Goal: Check status

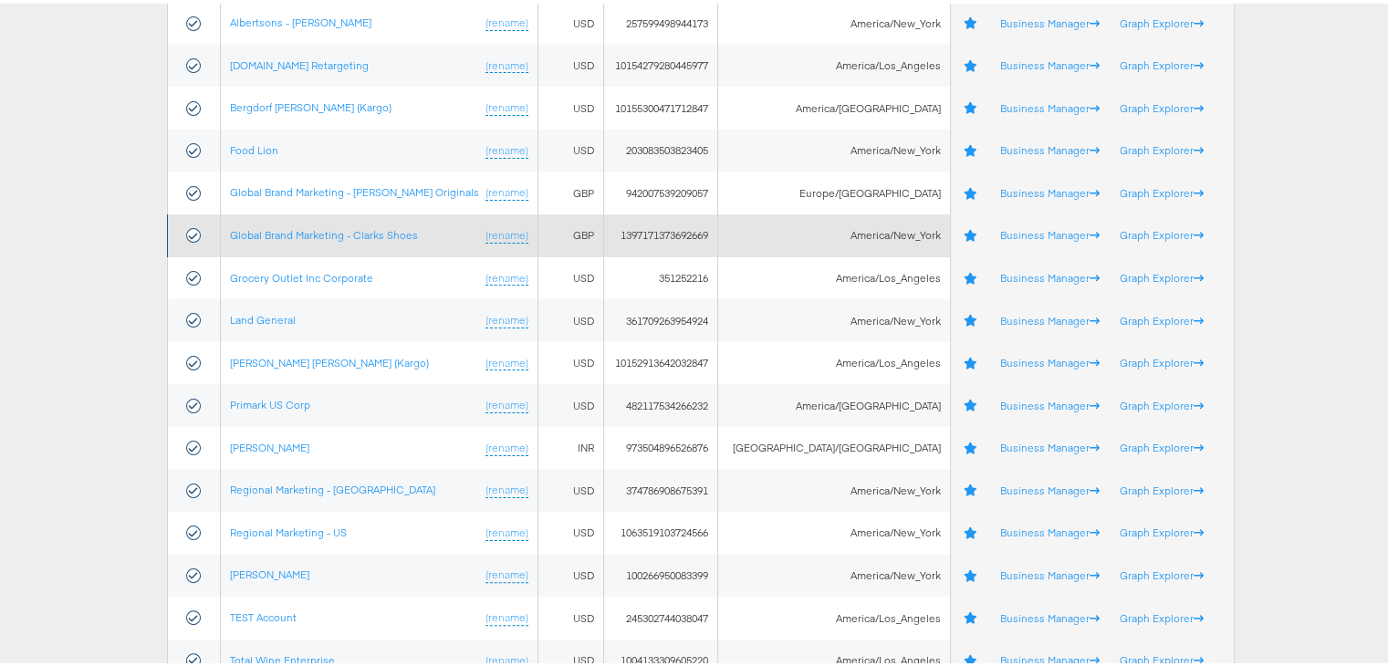
scroll to position [365, 0]
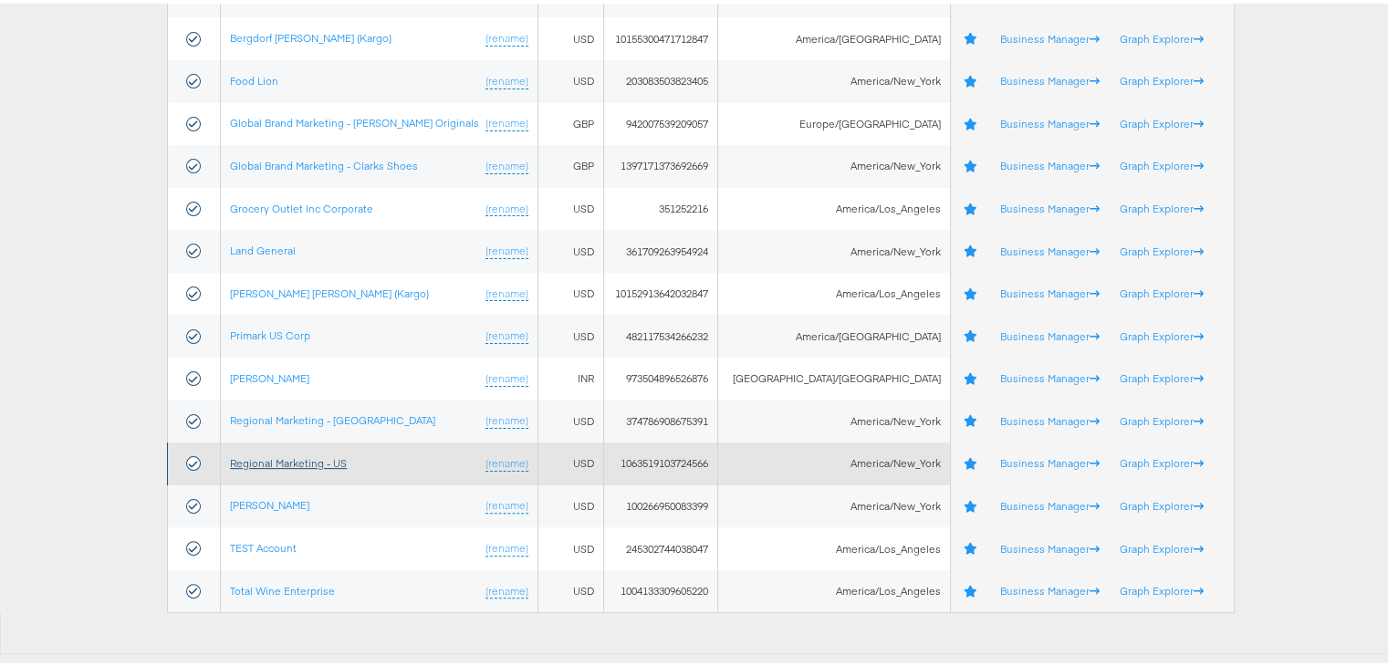
click at [310, 461] on link "Regional Marketing - US" at bounding box center [288, 460] width 117 height 14
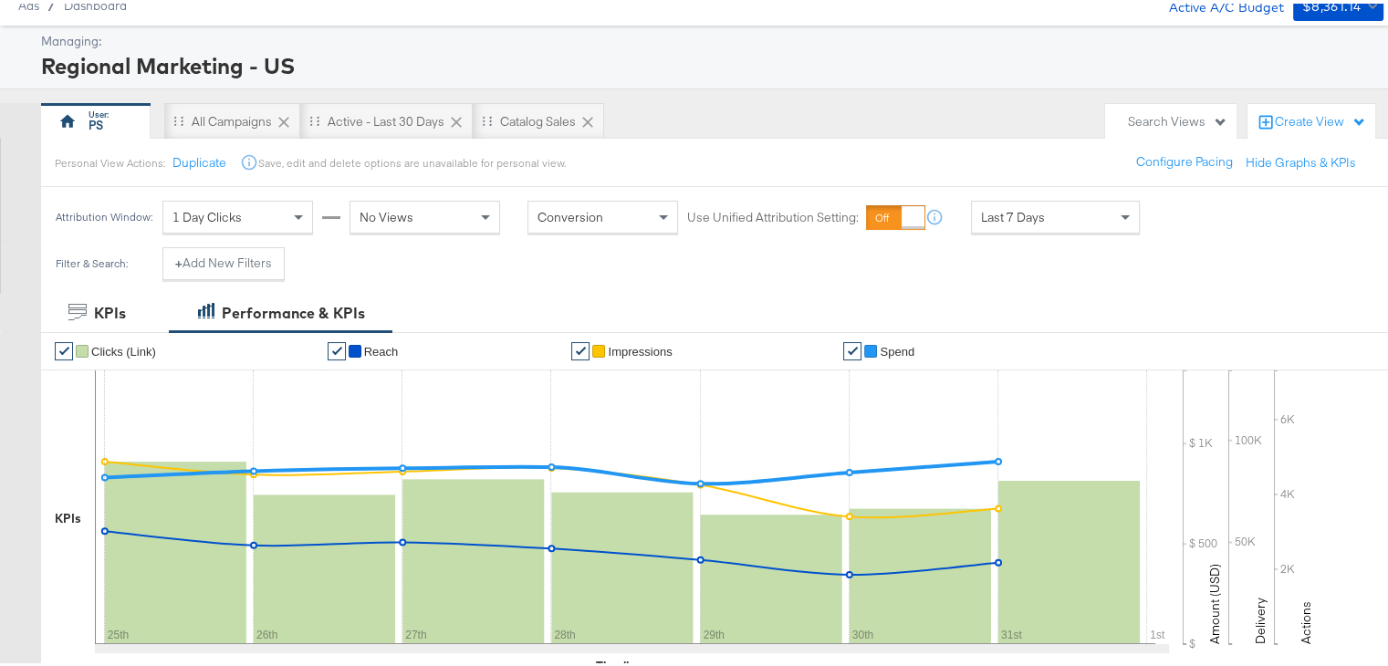
scroll to position [73, 0]
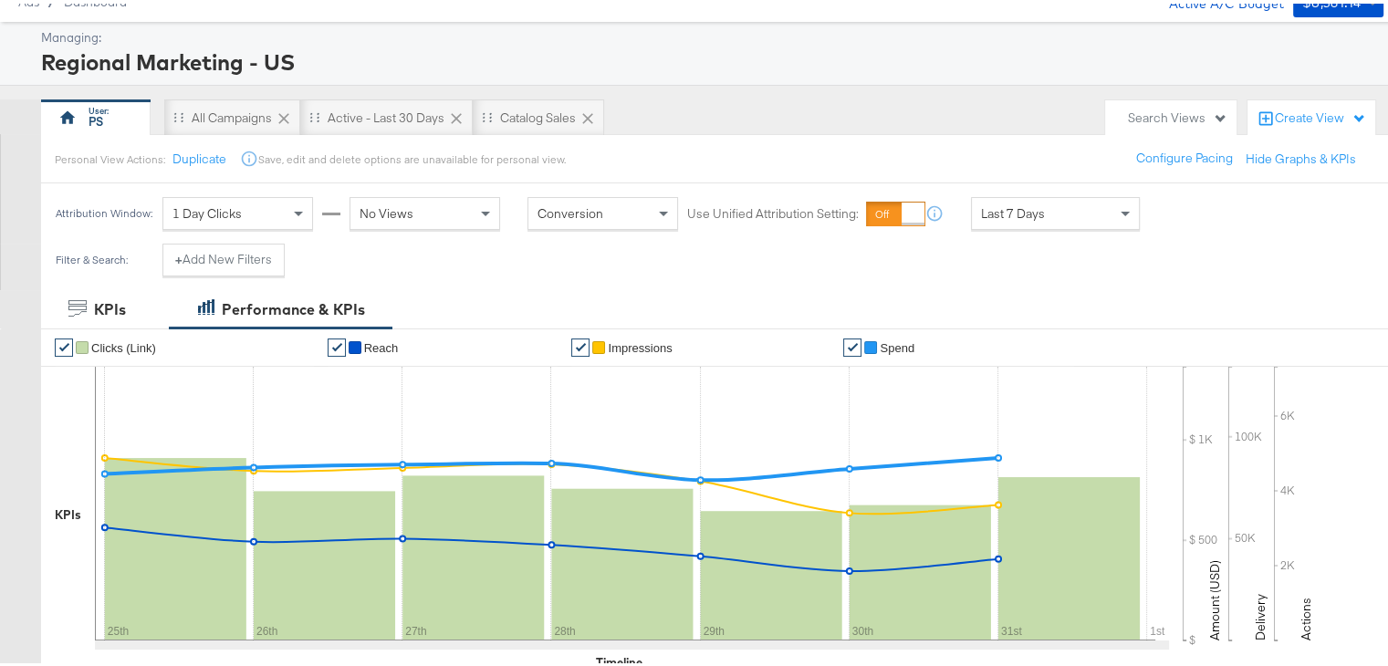
click at [1069, 219] on div "Last 7 Days" at bounding box center [1055, 209] width 167 height 31
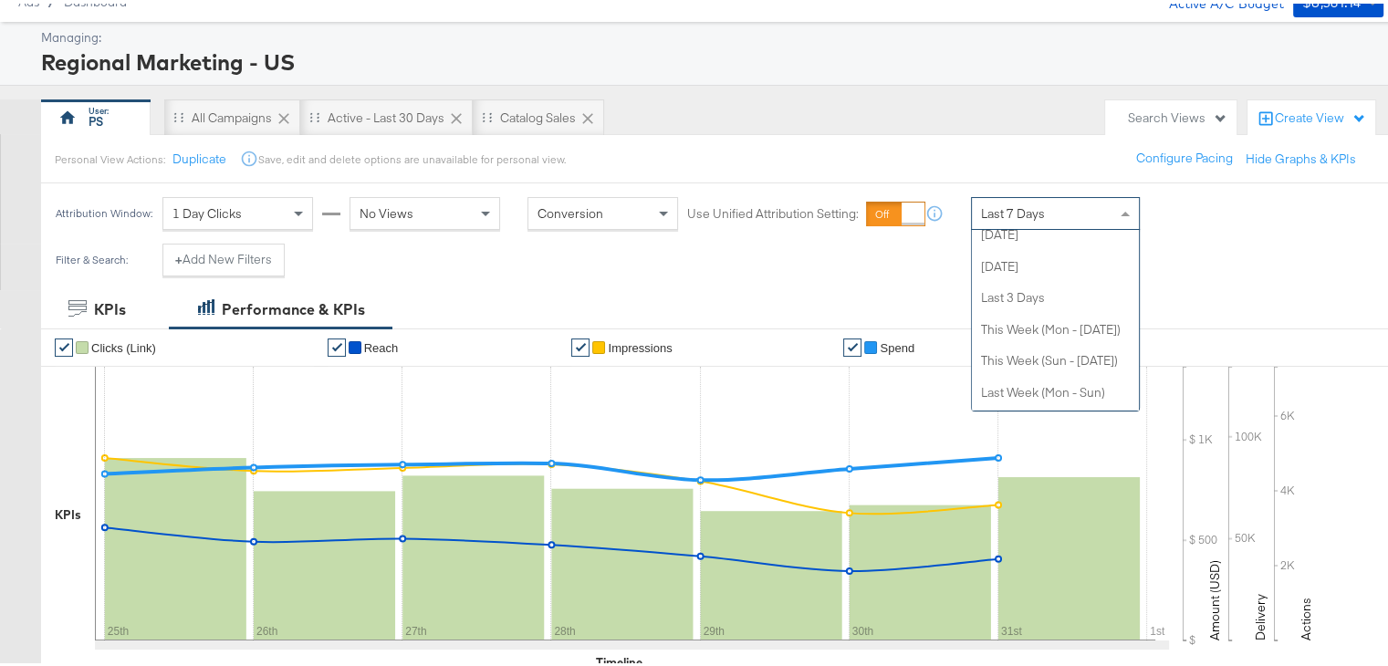
scroll to position [0, 0]
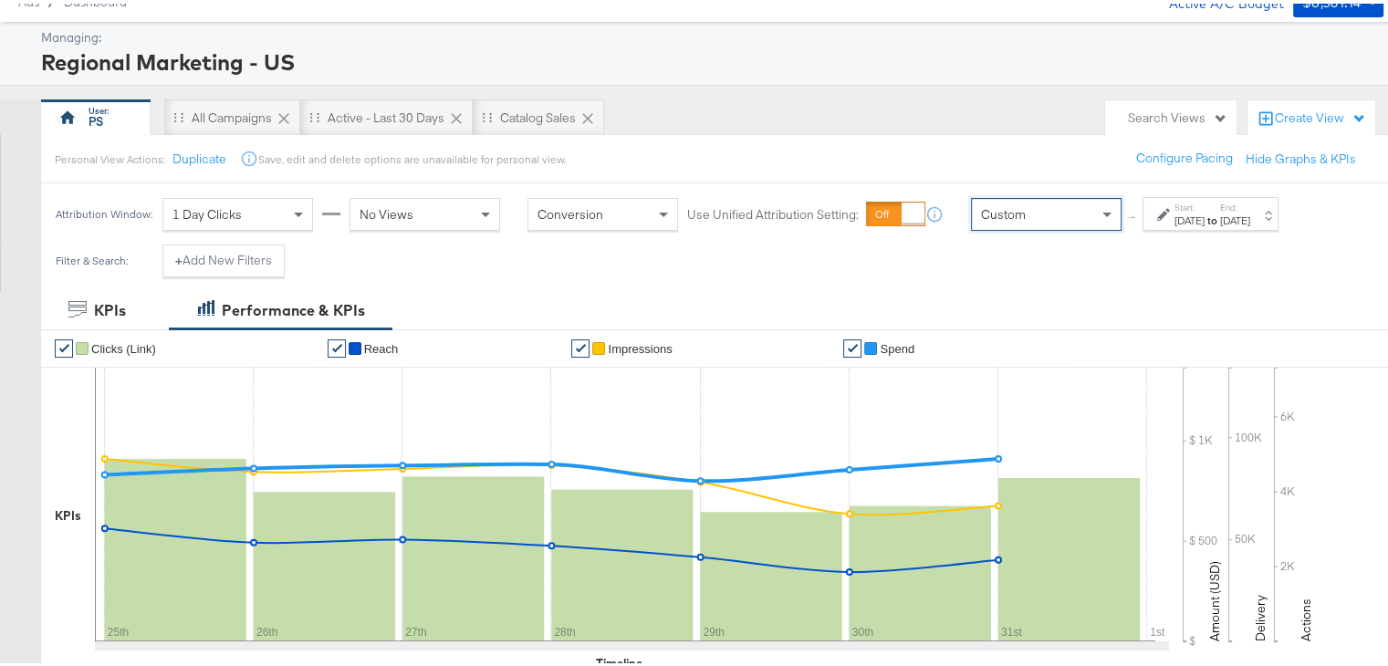
click at [1205, 207] on label "Start:" at bounding box center [1190, 204] width 30 height 12
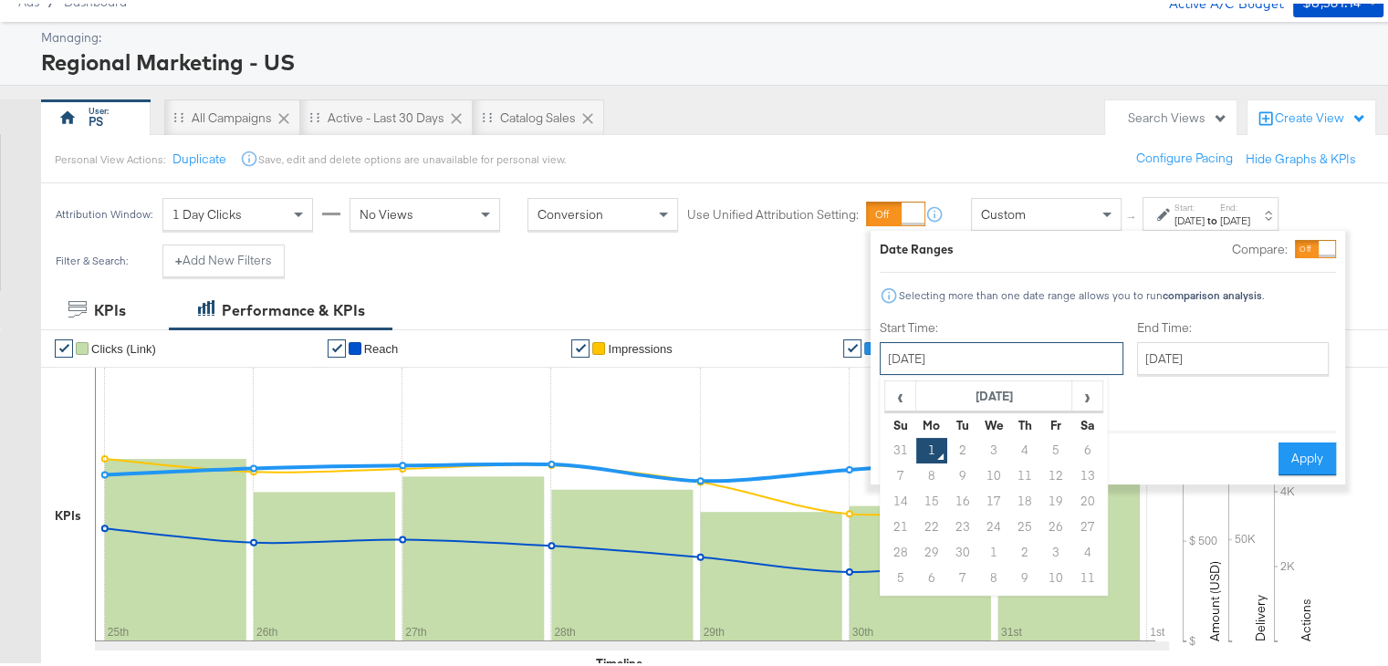
click at [988, 353] on input "[DATE]" at bounding box center [1002, 355] width 244 height 33
click at [894, 379] on span "‹" at bounding box center [900, 392] width 28 height 27
click at [894, 541] on td "24" at bounding box center [900, 550] width 31 height 26
type input "[DATE]"
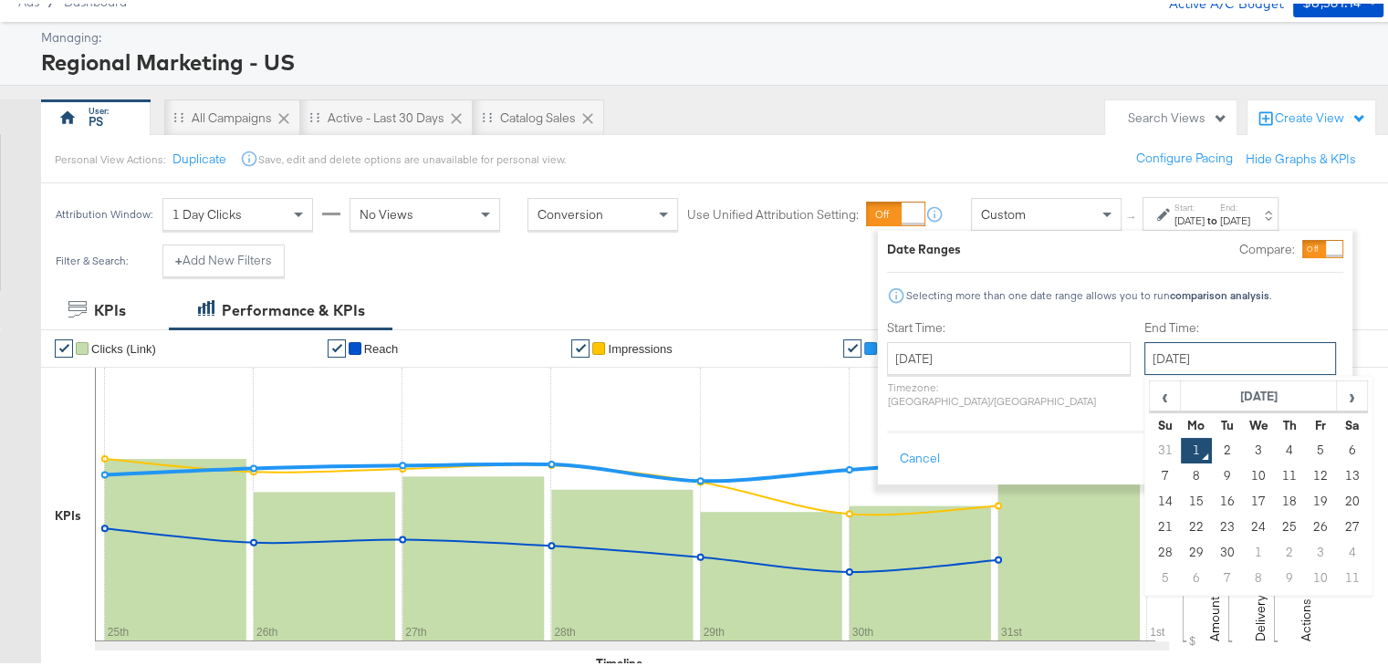
click at [1222, 352] on input "[DATE]" at bounding box center [1240, 355] width 192 height 33
click at [1151, 395] on span "‹" at bounding box center [1165, 392] width 28 height 27
click at [1336, 549] on td "30" at bounding box center [1351, 550] width 31 height 26
type input "[DATE]"
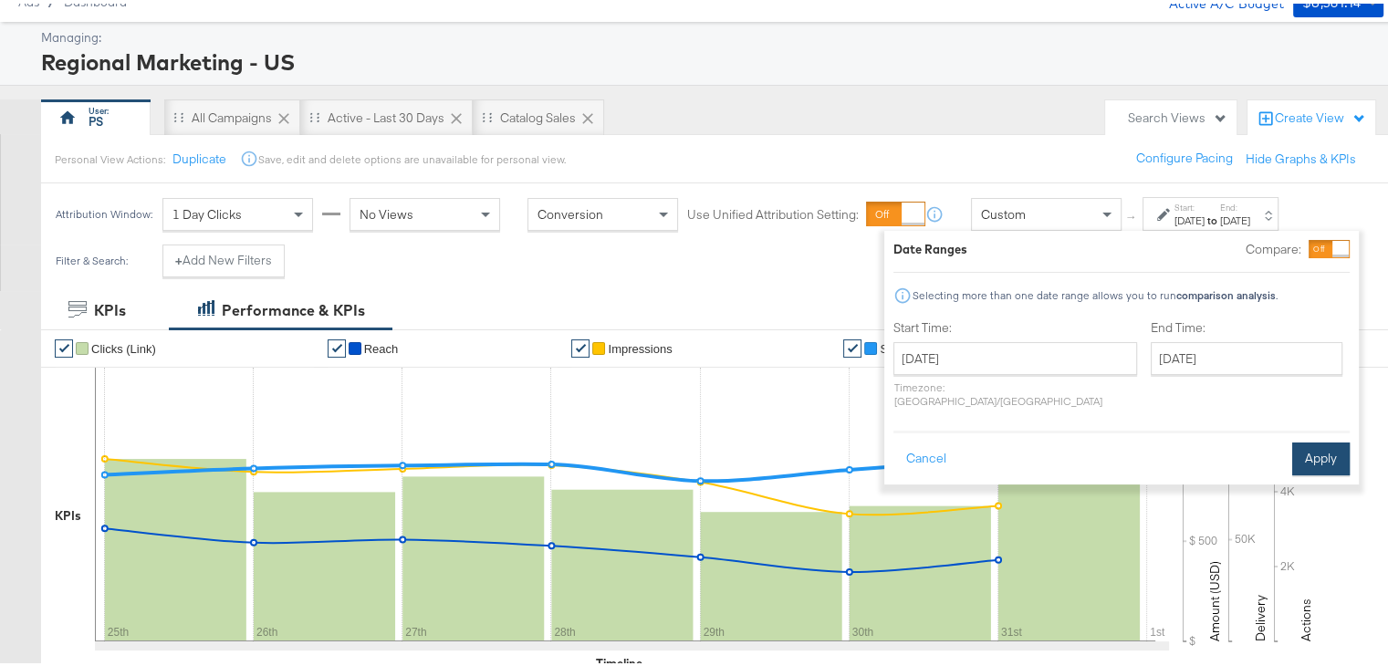
click at [1324, 439] on button "Apply" at bounding box center [1320, 455] width 57 height 33
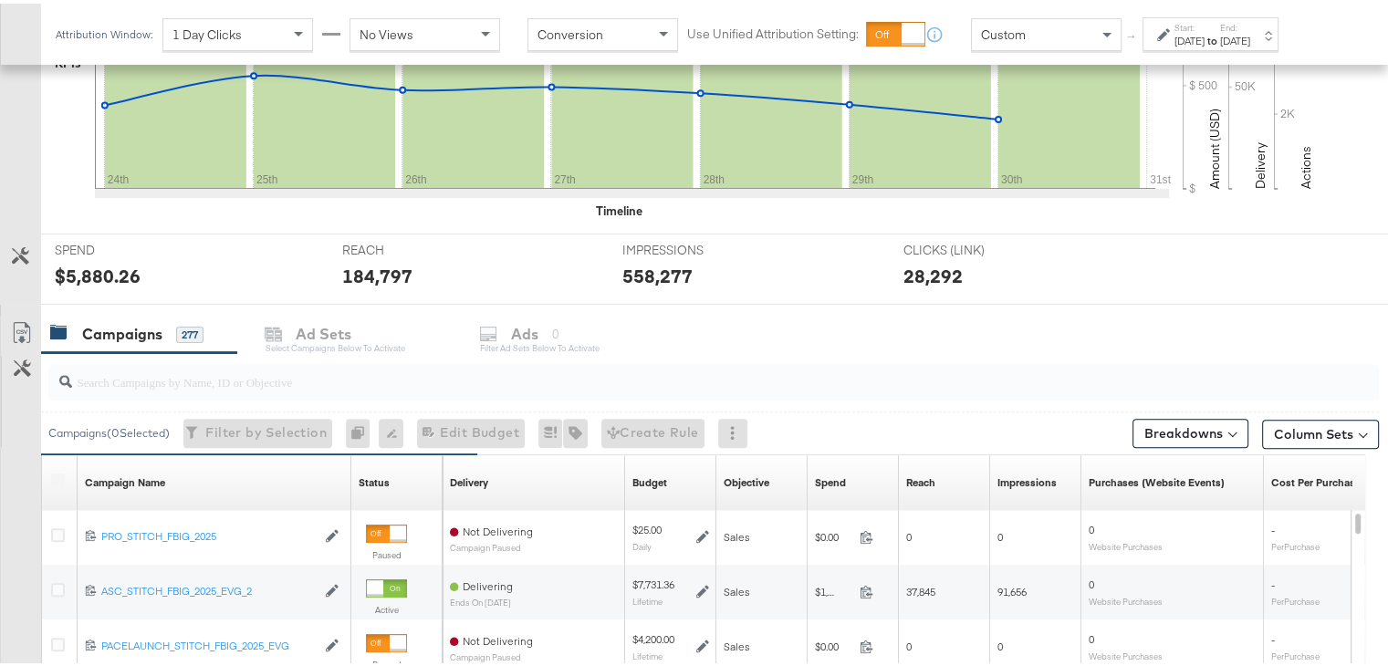
scroll to position [548, 0]
